Goal: Task Accomplishment & Management: Use online tool/utility

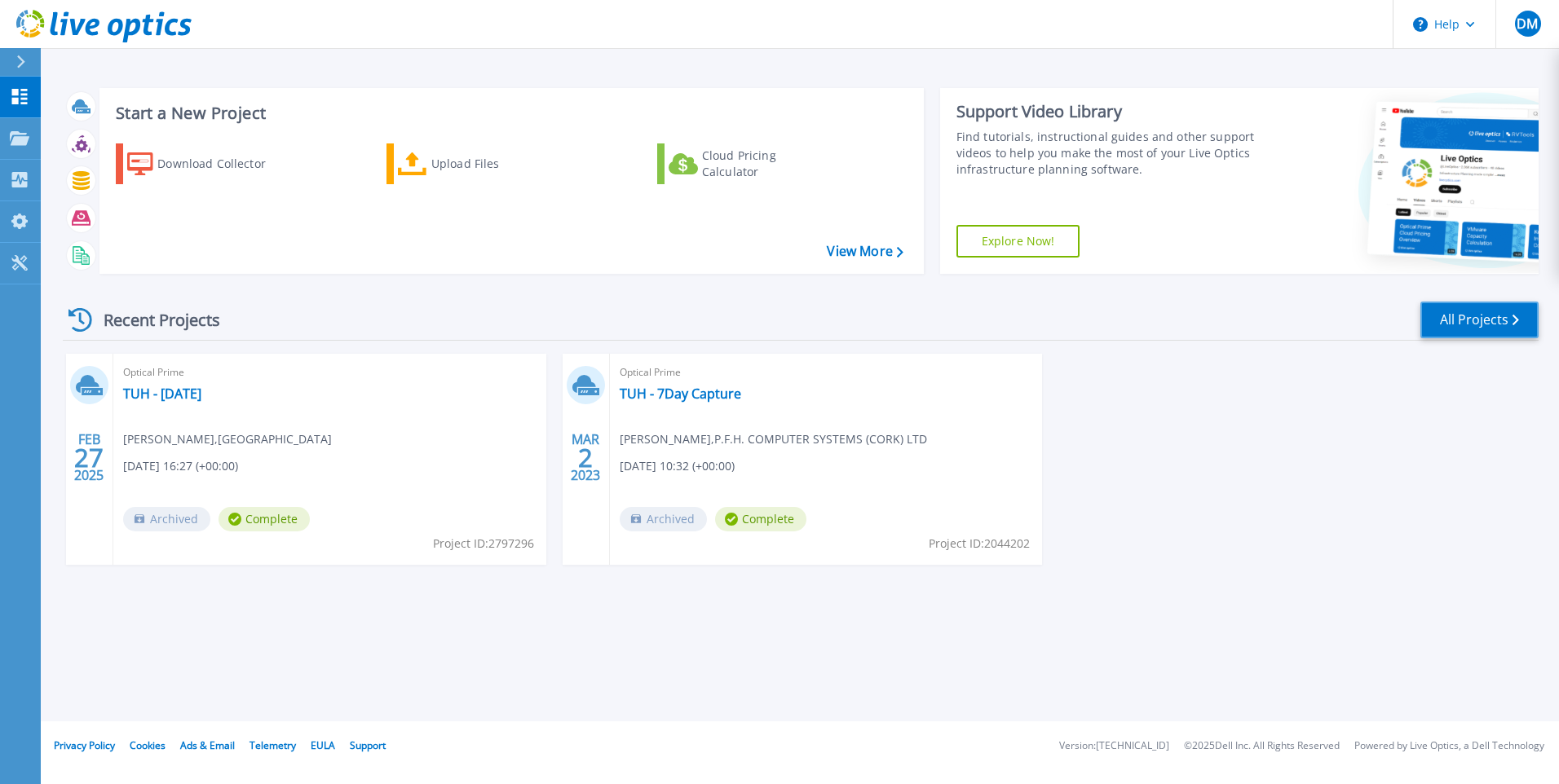
click at [1473, 320] on link "All Projects" at bounding box center [1480, 319] width 119 height 37
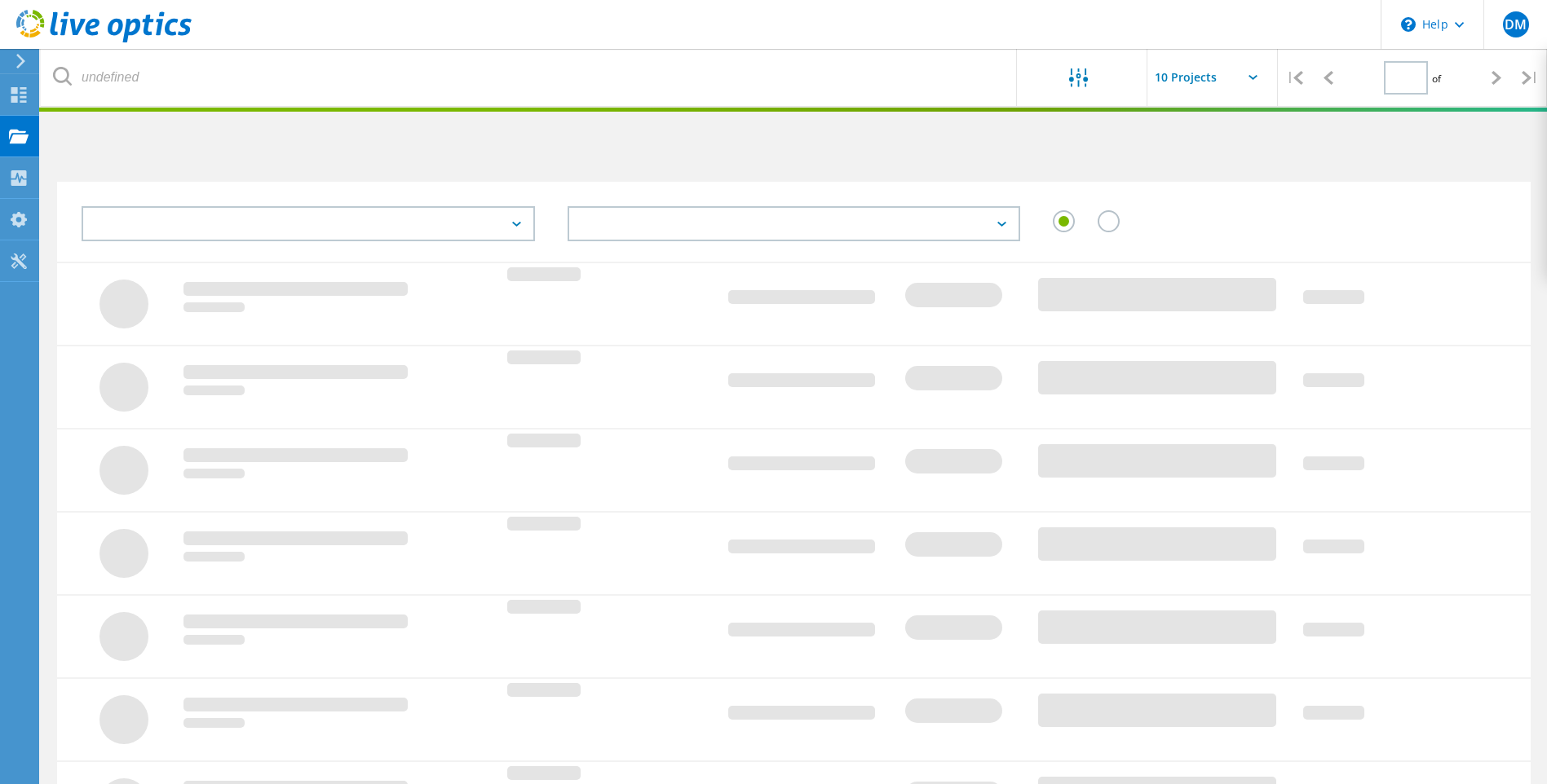
type input "1"
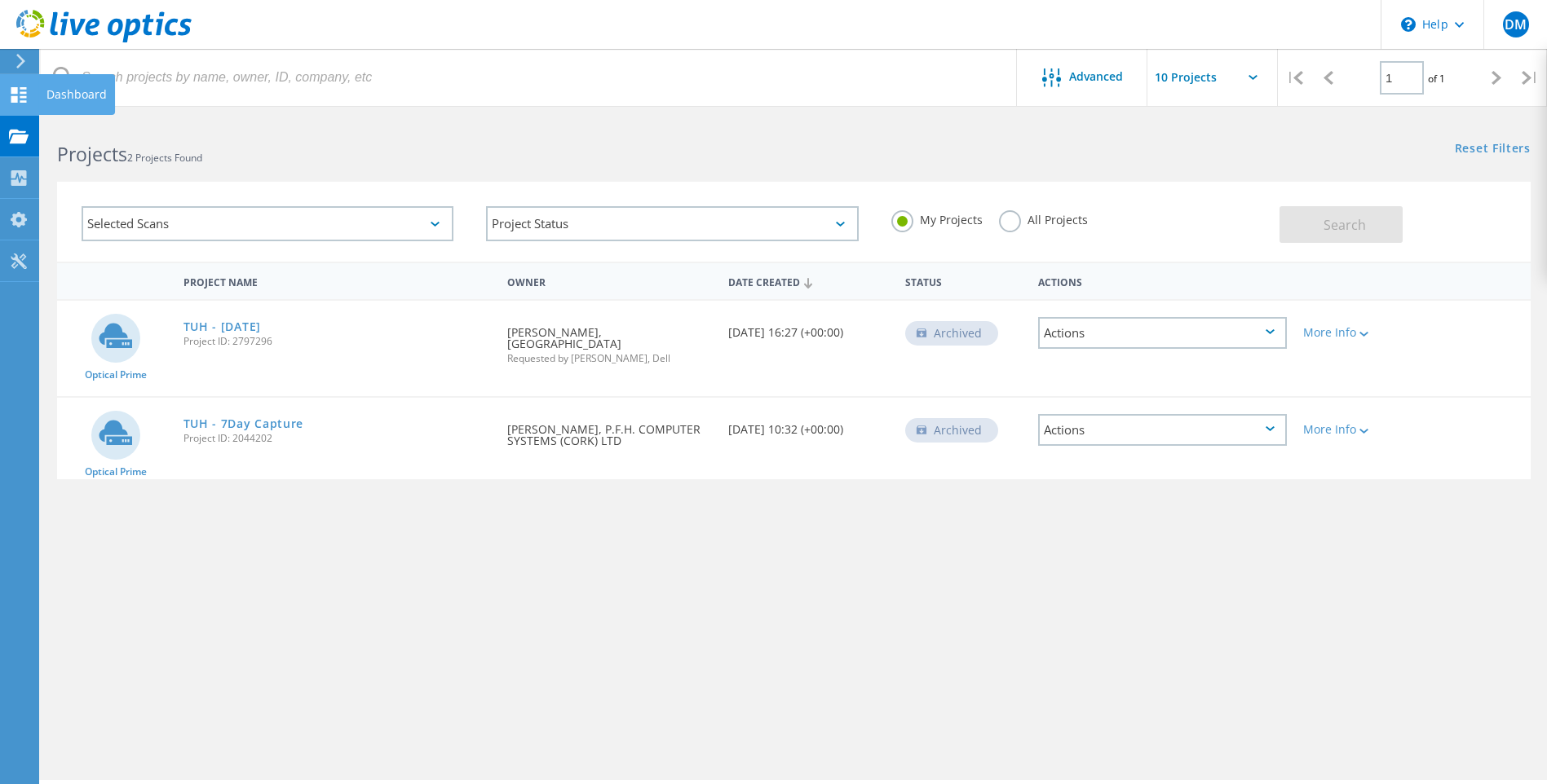
click at [19, 89] on icon at bounding box center [19, 95] width 20 height 15
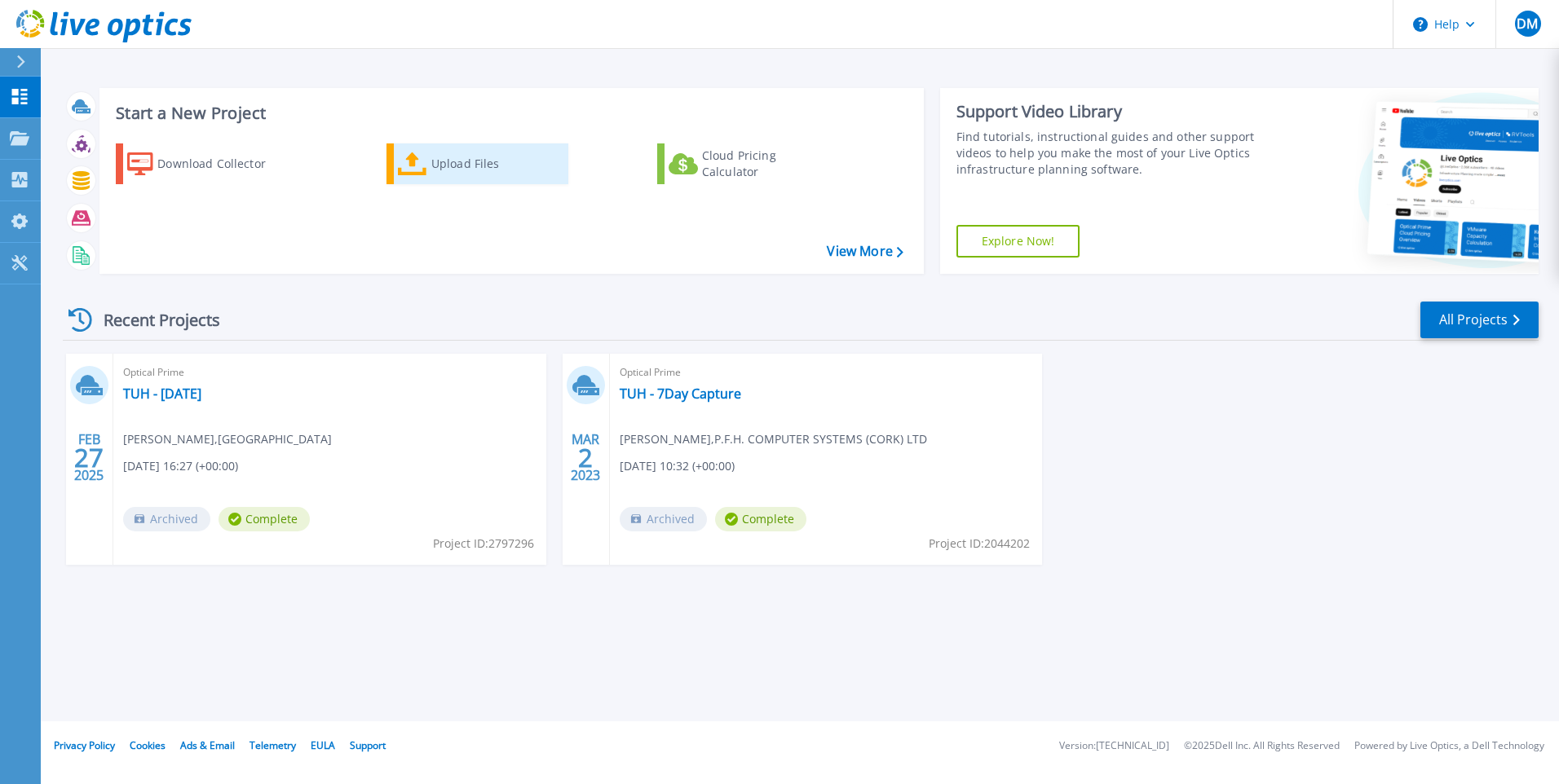
click at [450, 164] on div "Upload Files" at bounding box center [496, 164] width 131 height 33
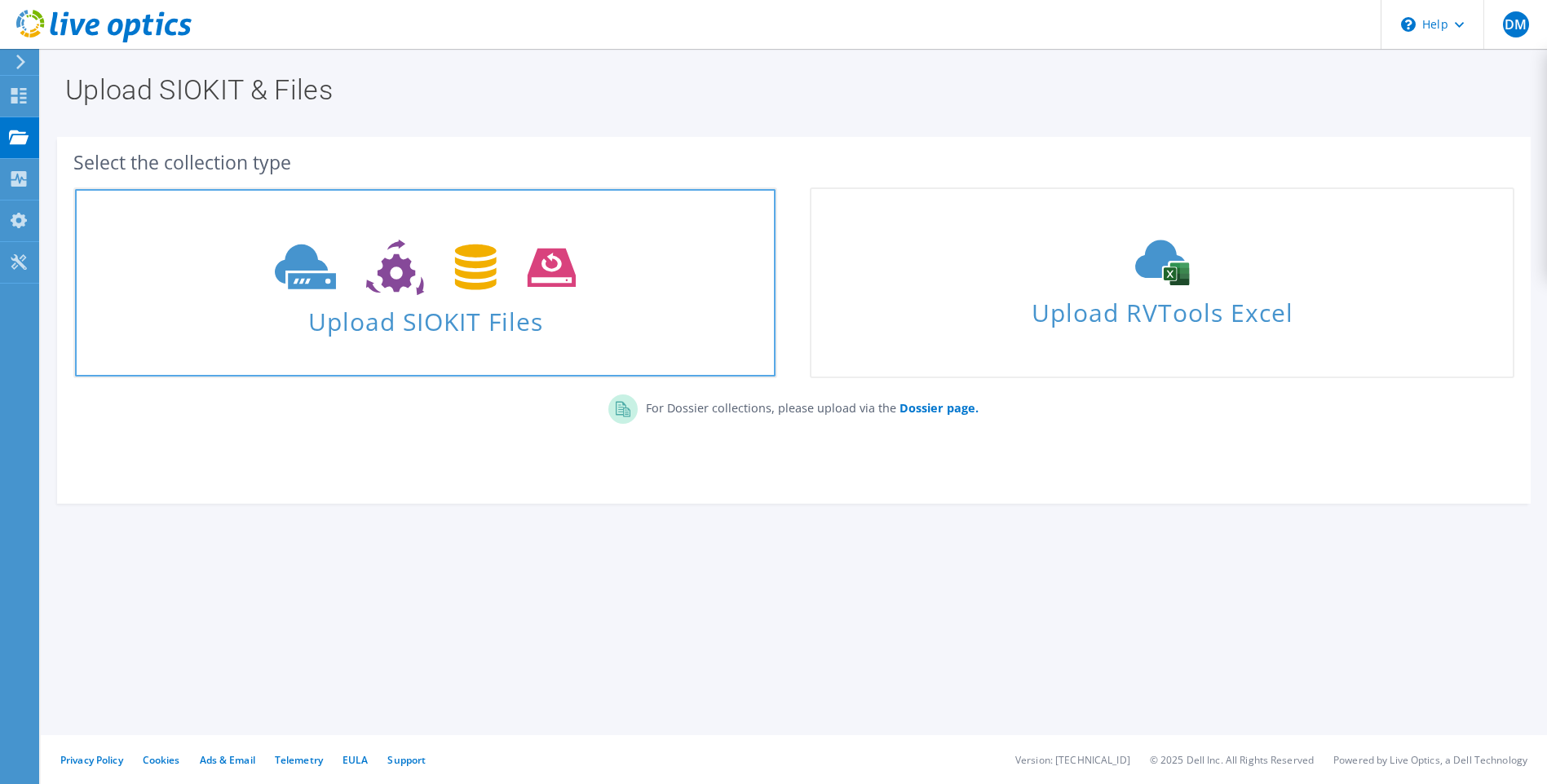
click at [427, 317] on span "Upload SIOKIT Files" at bounding box center [426, 316] width 701 height 35
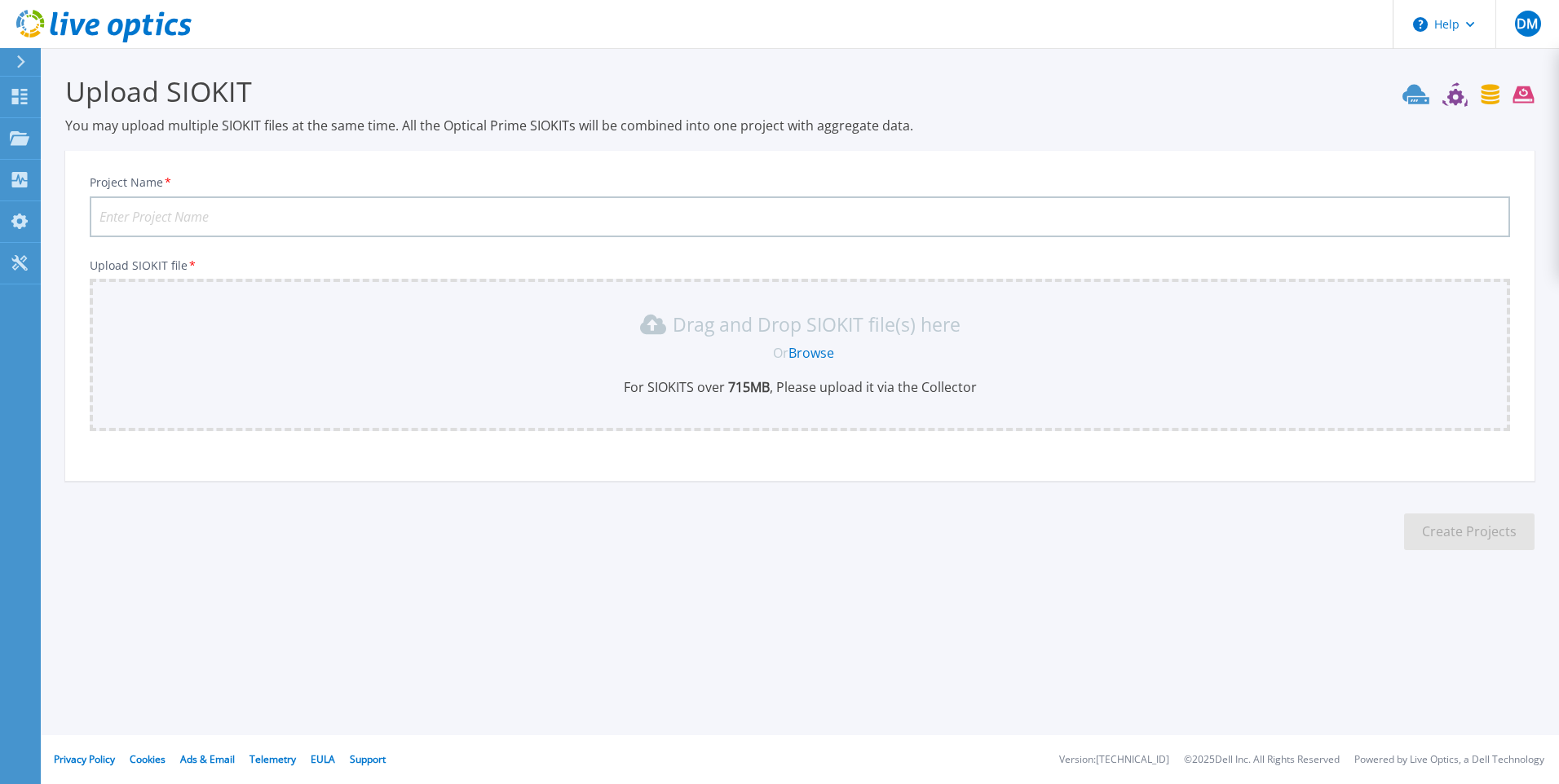
click at [809, 353] on link "Browse" at bounding box center [812, 353] width 46 height 18
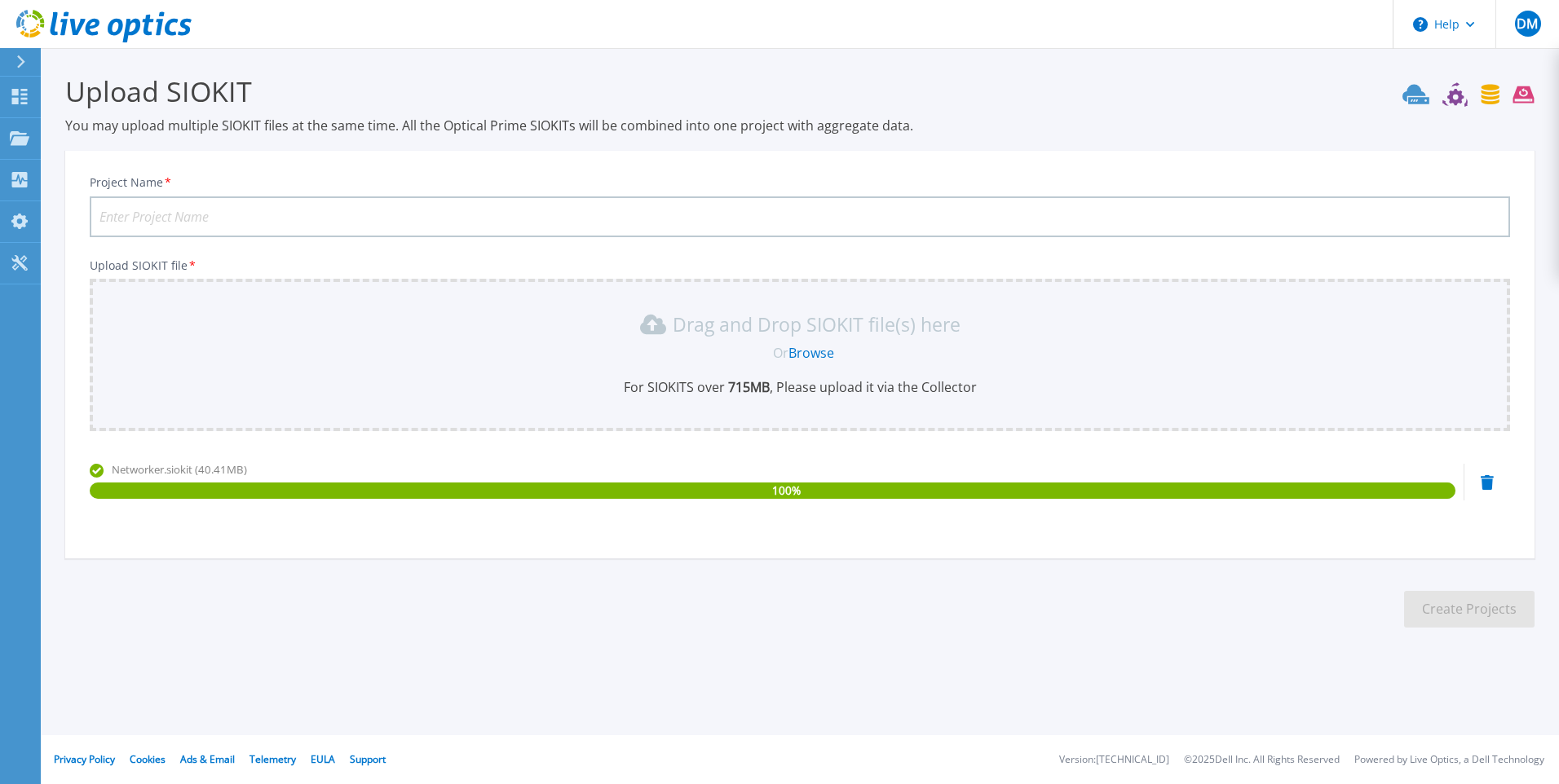
click at [208, 212] on input "Project Name *" at bounding box center [799, 216] width 1421 height 40
type input "TUH - 08-2025-Networker"
click at [1487, 610] on button "Create Projects" at bounding box center [1470, 609] width 131 height 37
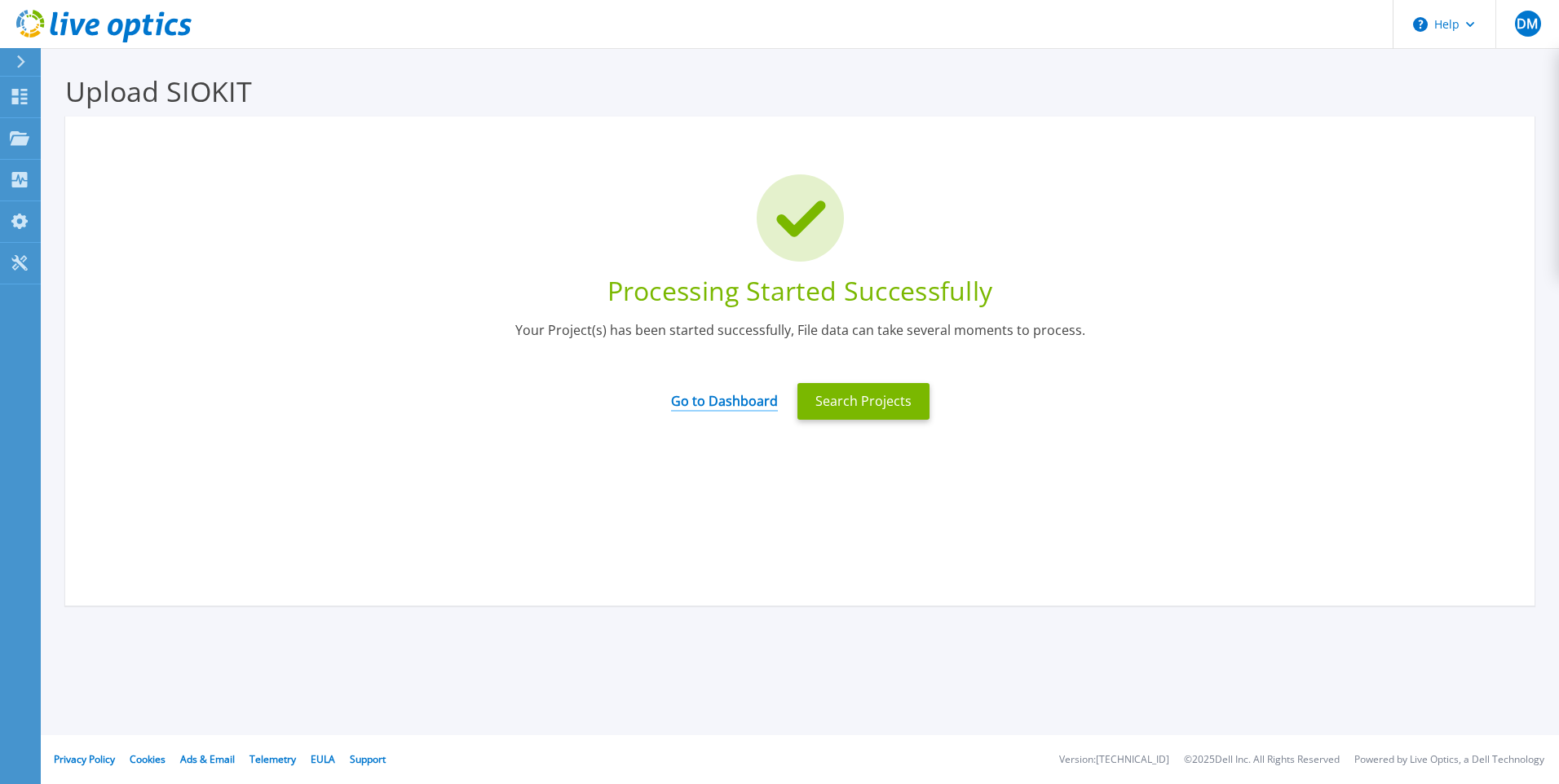
click at [722, 400] on link "Go to Dashboard" at bounding box center [724, 396] width 106 height 32
